Goal: Information Seeking & Learning: Learn about a topic

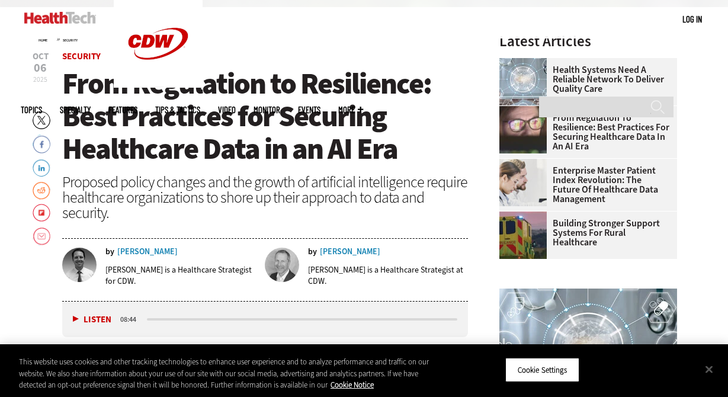
scroll to position [355, 0]
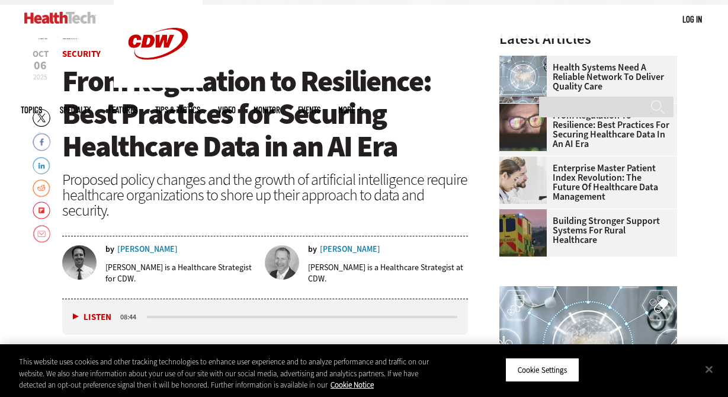
click at [133, 250] on div "Lee Pierce" at bounding box center [147, 249] width 60 height 8
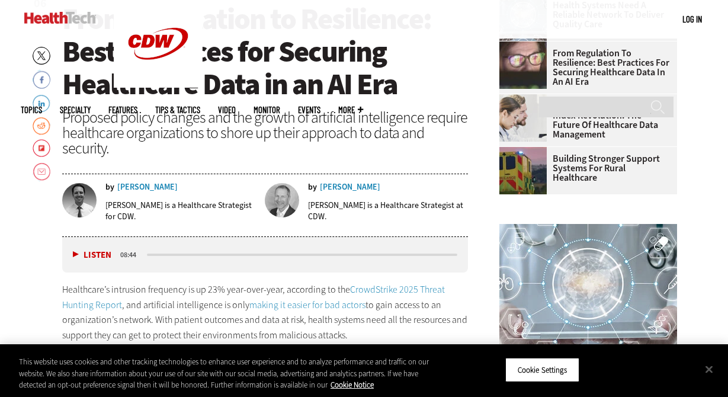
scroll to position [419, 0]
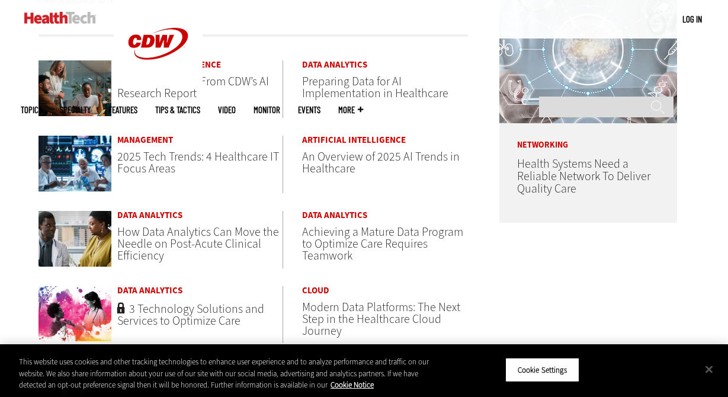
scroll to position [630, 0]
click at [156, 239] on span "How Data Analytics Can Move the Needle on Post-Acute Clinical Efficiency" at bounding box center [198, 244] width 162 height 40
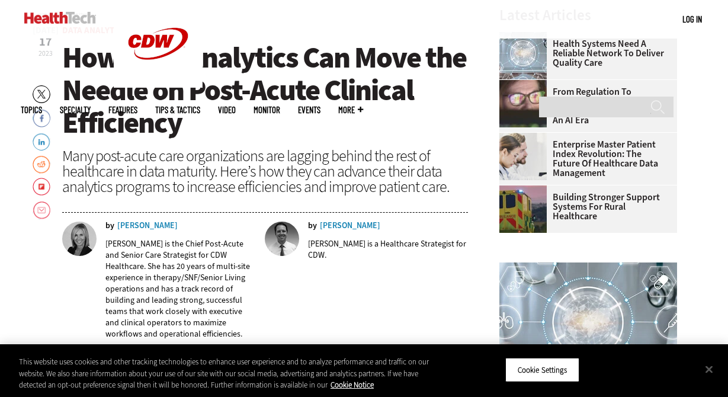
scroll to position [372, 0]
